Goal: Information Seeking & Learning: Learn about a topic

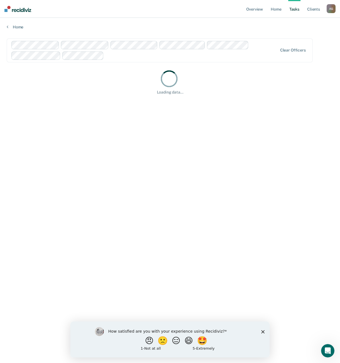
click at [219, 192] on main "Clear officers Loading data..." at bounding box center [170, 196] width 340 height 332
click at [191, 342] on button "😄" at bounding box center [189, 340] width 13 height 11
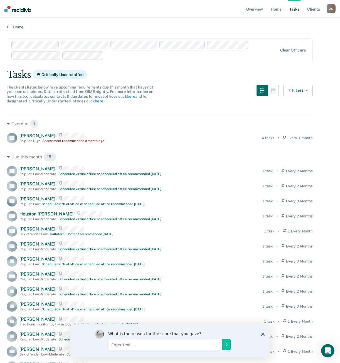
drag, startPoint x: 262, startPoint y: 334, endPoint x: 257, endPoint y: 339, distance: 6.5
click at [257, 339] on div "What is the reason for the score that you gave?" at bounding box center [170, 340] width 200 height 33
click at [264, 334] on polygon "Close survey" at bounding box center [263, 334] width 3 height 3
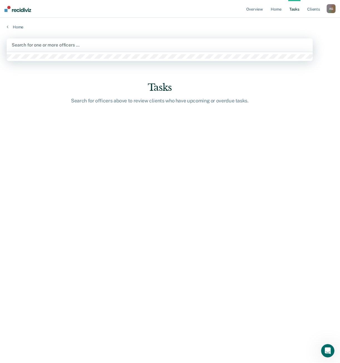
click at [45, 44] on div at bounding box center [160, 45] width 296 height 6
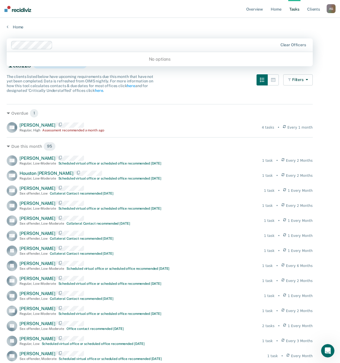
click at [102, 44] on div at bounding box center [166, 45] width 223 height 6
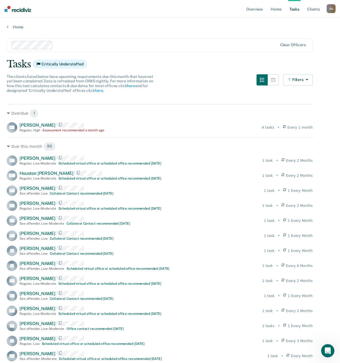
click at [102, 44] on div at bounding box center [166, 45] width 223 height 6
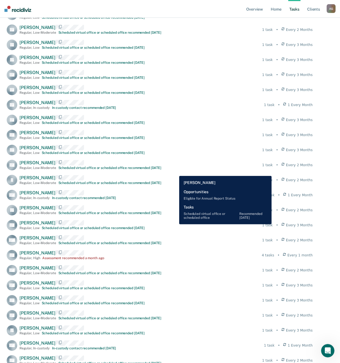
scroll to position [227, 0]
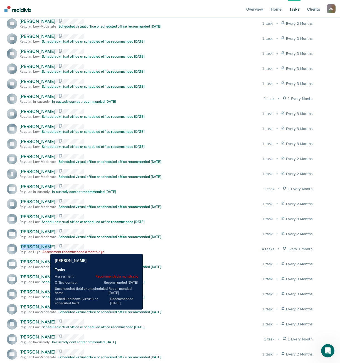
drag, startPoint x: 21, startPoint y: 251, endPoint x: 46, endPoint y: 250, distance: 25.4
click at [46, 250] on span "[PERSON_NAME]" at bounding box center [38, 246] width 36 height 5
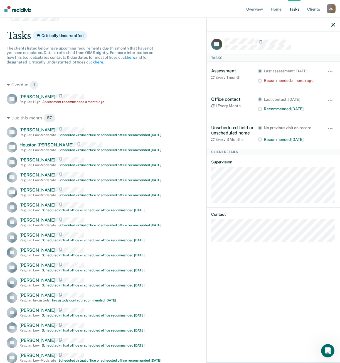
scroll to position [0, 0]
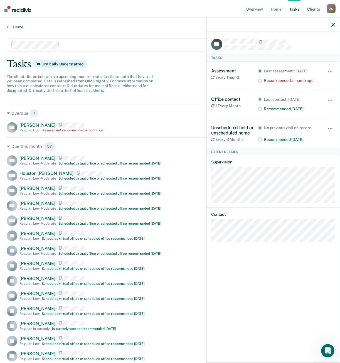
click at [321, 301] on div "TH Tasks Assessment Every 1 month Last assessment: Jun 27, 2025 Recommended a m…" at bounding box center [273, 197] width 133 height 330
click at [10, 24] on div "Home" at bounding box center [170, 24] width 340 height 12
click at [14, 26] on link "Home" at bounding box center [170, 27] width 327 height 5
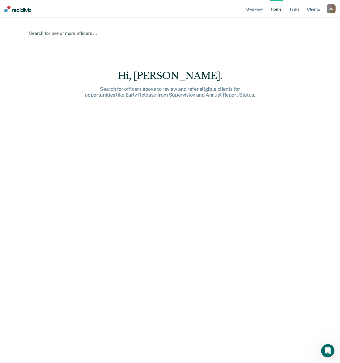
click at [60, 33] on div at bounding box center [170, 33] width 283 height 6
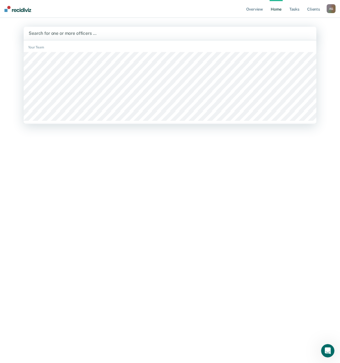
click at [91, 15] on nav "Overview Home Tasks Client s Anabel Guy A G Profile How it works Log Out" at bounding box center [170, 9] width 340 height 18
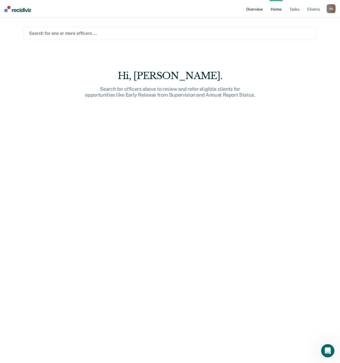
click at [259, 12] on link "Overview" at bounding box center [254, 9] width 19 height 18
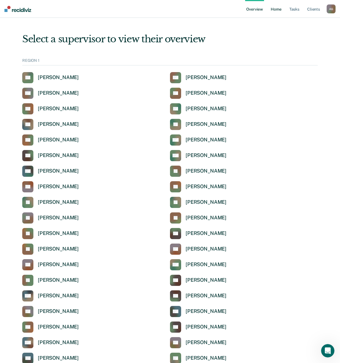
click at [283, 11] on link "Home" at bounding box center [276, 9] width 13 height 18
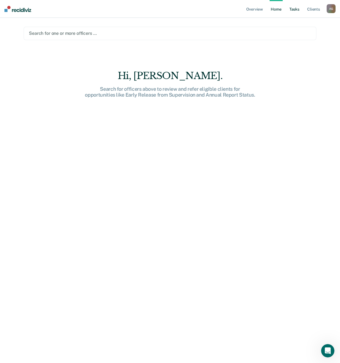
click at [296, 10] on link "Tasks" at bounding box center [295, 9] width 12 height 18
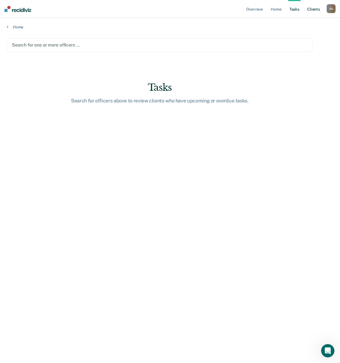
click at [314, 9] on link "Client s" at bounding box center [313, 9] width 15 height 18
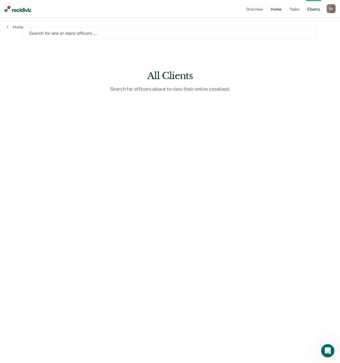
click at [273, 9] on link "Home" at bounding box center [276, 9] width 13 height 18
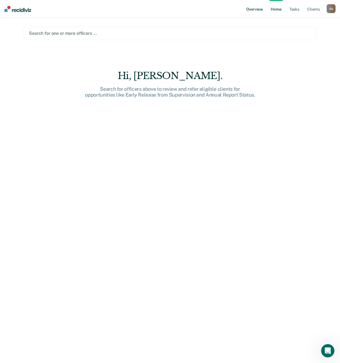
click at [252, 11] on link "Overview" at bounding box center [254, 9] width 19 height 18
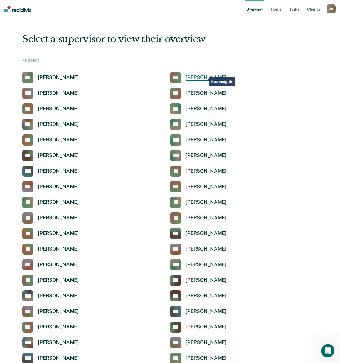
click at [205, 73] on link "AG [PERSON_NAME]" at bounding box center [198, 77] width 57 height 11
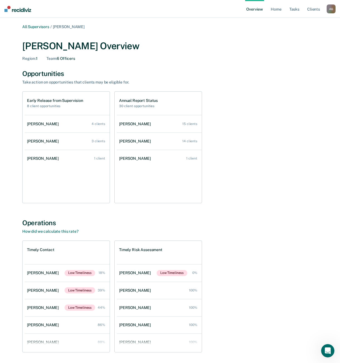
click at [163, 59] on div "Region : 1 Team : 6 Officers" at bounding box center [170, 58] width 296 height 5
click at [270, 150] on div "Early Release from Supervision 8 client opportunities Michael Hayles 4 clients …" at bounding box center [170, 147] width 296 height 112
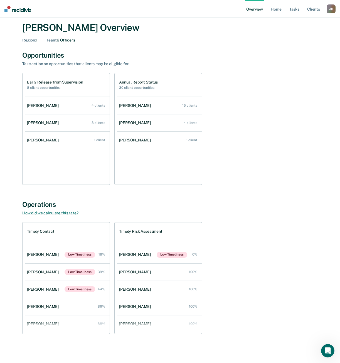
click at [72, 212] on link "How did we calculate this rate?" at bounding box center [50, 213] width 56 height 4
click at [273, 209] on div "Operations How did we calculate this rate?" at bounding box center [170, 208] width 296 height 15
click at [127, 267] on link "Michael Hayles 100%" at bounding box center [159, 272] width 85 height 16
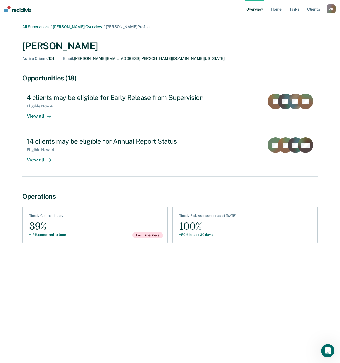
click at [95, 200] on div "Operations" at bounding box center [170, 197] width 296 height 8
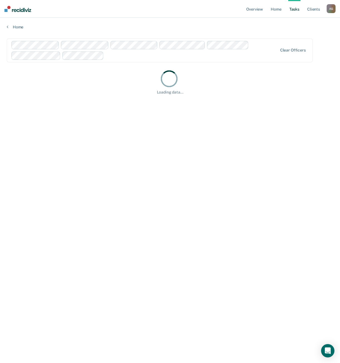
click at [18, 24] on div "Home" at bounding box center [170, 24] width 340 height 12
click at [18, 25] on link "Home" at bounding box center [170, 27] width 327 height 5
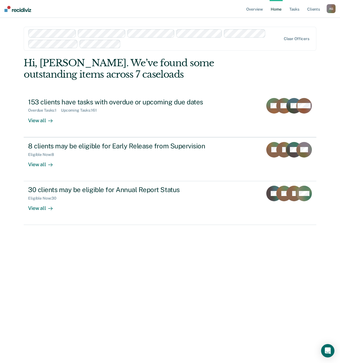
click at [117, 257] on div "Hi, [PERSON_NAME]. We’ve found some outstanding items across 7 caseloads 153 cl…" at bounding box center [170, 207] width 293 height 301
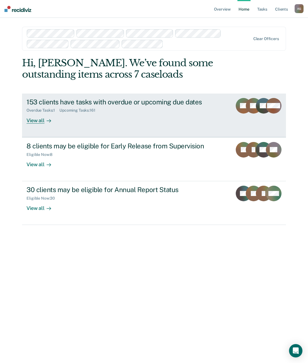
click at [137, 103] on div "153 clients have tasks with overdue or upcoming due dates" at bounding box center [124, 102] width 196 height 8
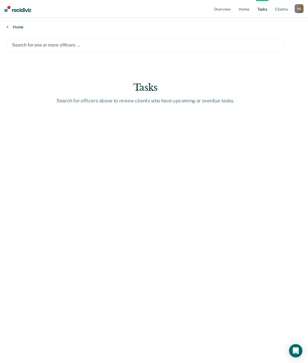
click at [18, 25] on link "Home" at bounding box center [154, 27] width 294 height 5
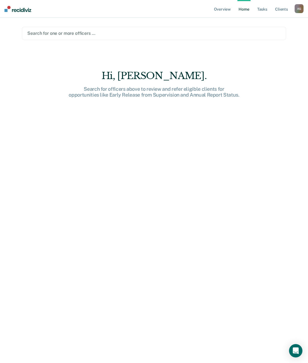
click at [44, 36] on div at bounding box center [153, 33] width 253 height 6
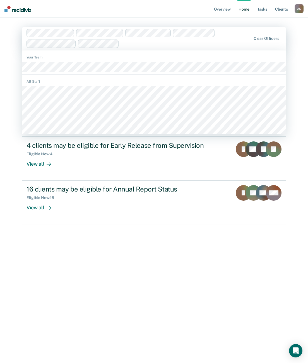
click at [255, 35] on div "Clear officers" at bounding box center [154, 38] width 264 height 23
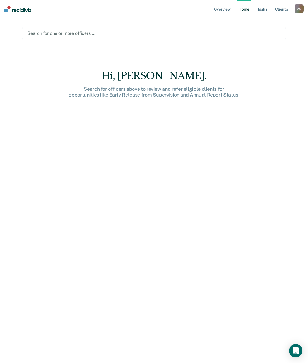
click at [183, 32] on div at bounding box center [153, 33] width 253 height 6
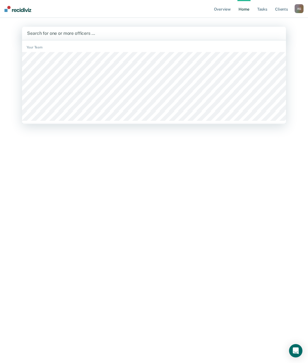
click at [158, 30] on div "Search for one or more officers …" at bounding box center [153, 34] width 255 height 8
click at [145, 31] on div at bounding box center [154, 33] width 254 height 6
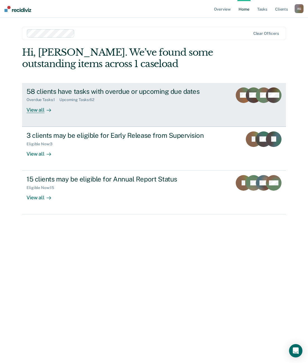
click at [30, 112] on div "View all" at bounding box center [41, 107] width 31 height 11
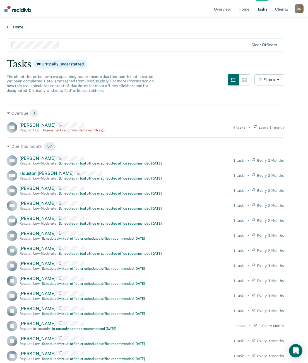
click at [21, 27] on link "Home" at bounding box center [154, 27] width 294 height 5
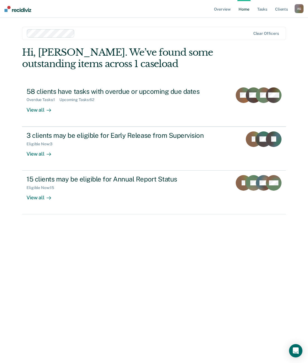
click at [14, 33] on div "Overview Home Tasks Client s [PERSON_NAME] A G Profile How it works Log Out Cle…" at bounding box center [154, 181] width 308 height 363
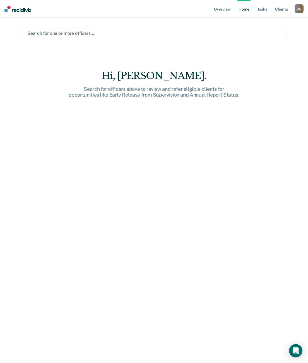
click at [40, 65] on main "Search for one or more officers … Hi, [PERSON_NAME]. Search for officers above …" at bounding box center [153, 184] width 277 height 332
click at [25, 9] on img at bounding box center [17, 9] width 27 height 6
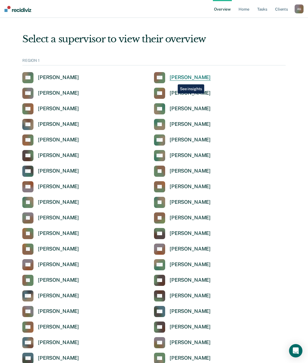
click at [173, 80] on div "[PERSON_NAME]" at bounding box center [189, 77] width 41 height 6
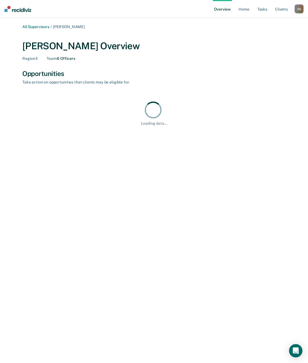
click at [276, 129] on div "Loading data..." at bounding box center [153, 112] width 263 height 43
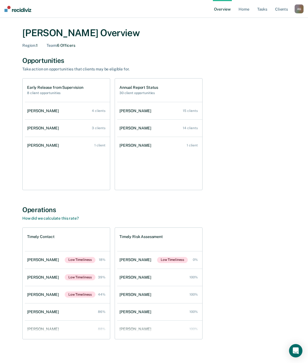
scroll to position [18, 0]
